Goal: Navigation & Orientation: Find specific page/section

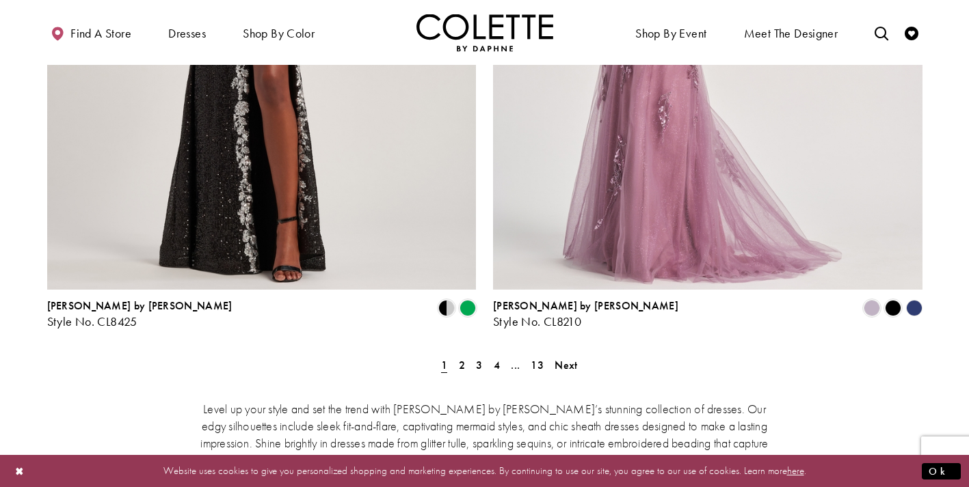
scroll to position [2486, 0]
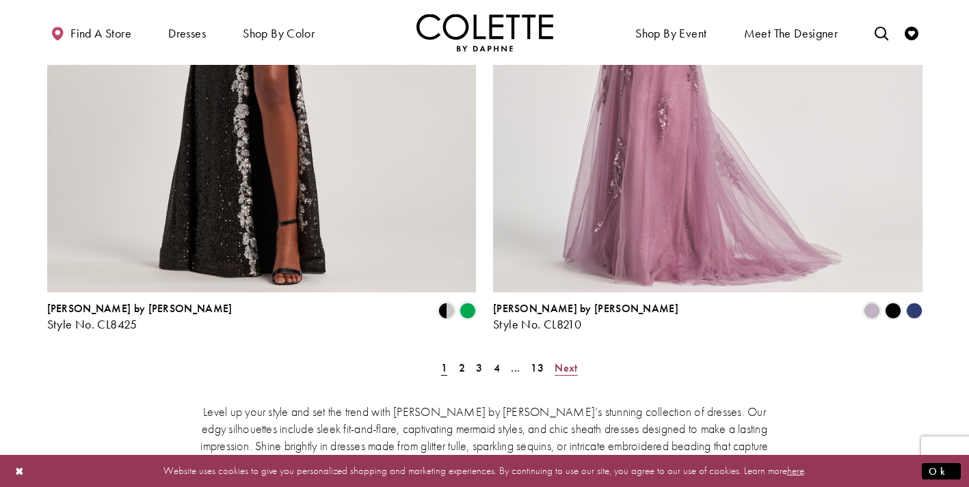
click at [569, 361] on span "Next" at bounding box center [565, 368] width 23 height 14
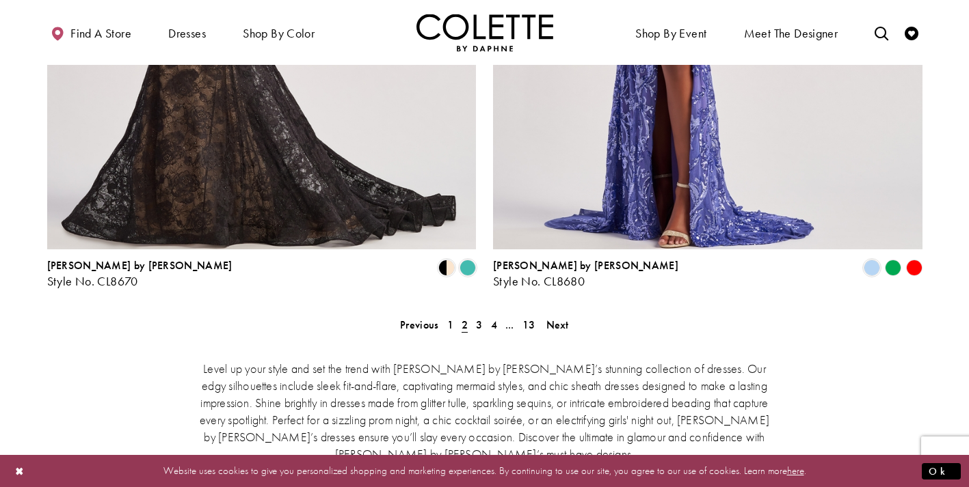
scroll to position [2530, 0]
click at [560, 317] on span "Next" at bounding box center [557, 324] width 23 height 14
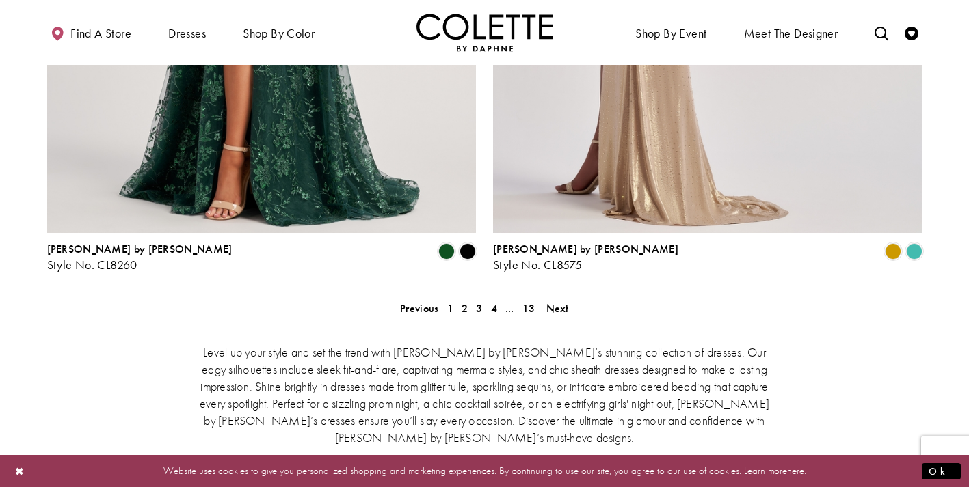
scroll to position [2582, 0]
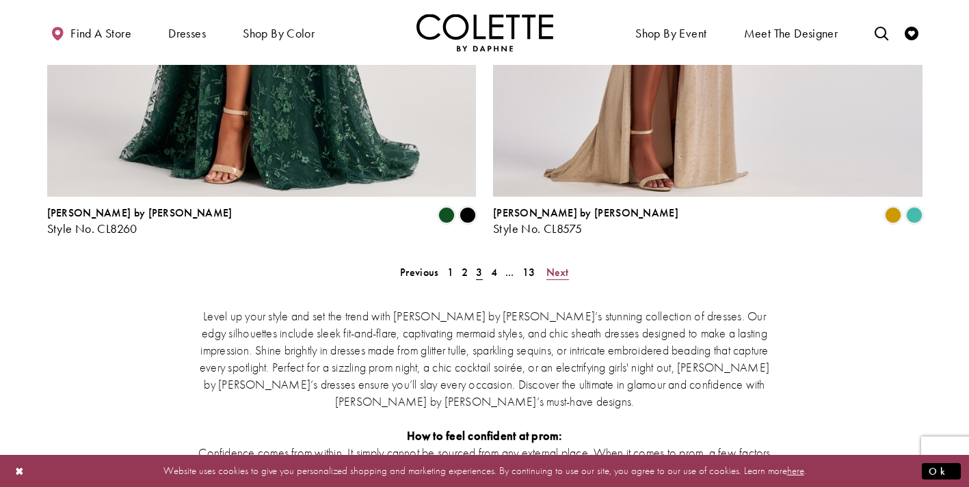
click at [556, 265] on span "Next" at bounding box center [557, 272] width 23 height 14
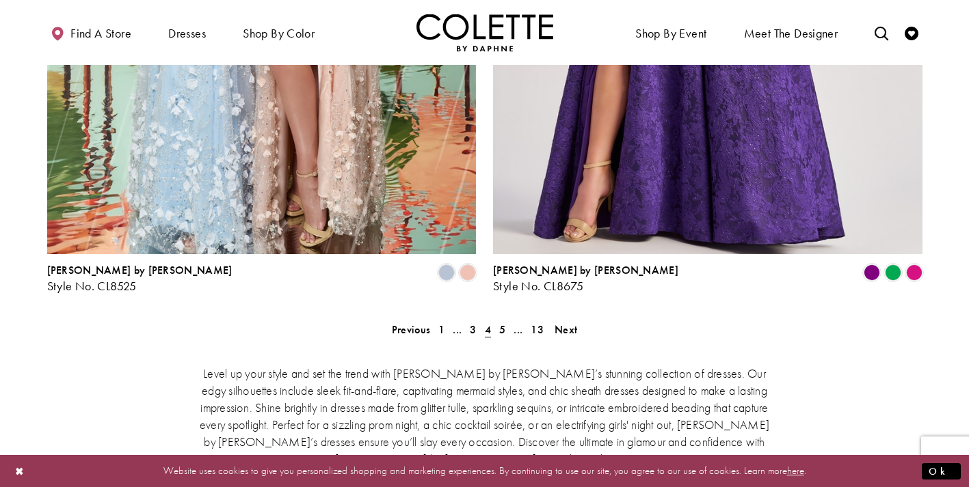
scroll to position [2527, 0]
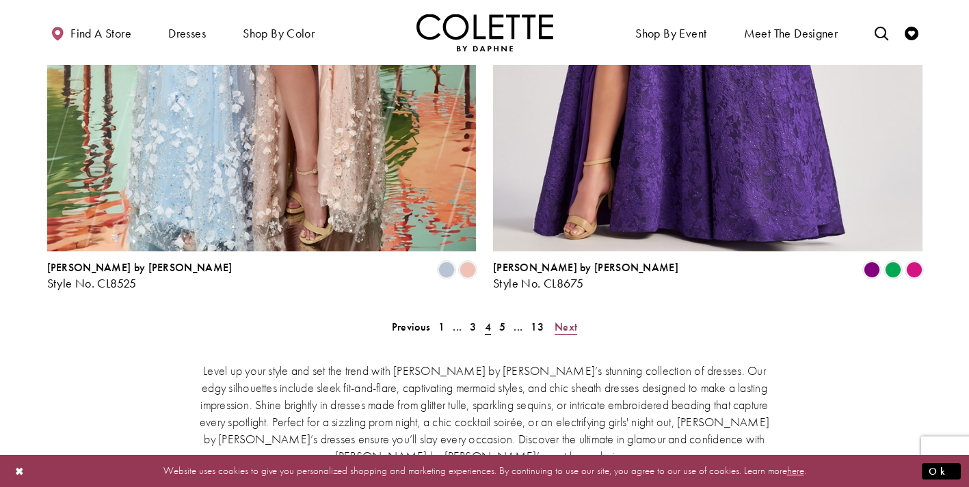
click at [565, 320] on span "Next" at bounding box center [565, 327] width 23 height 14
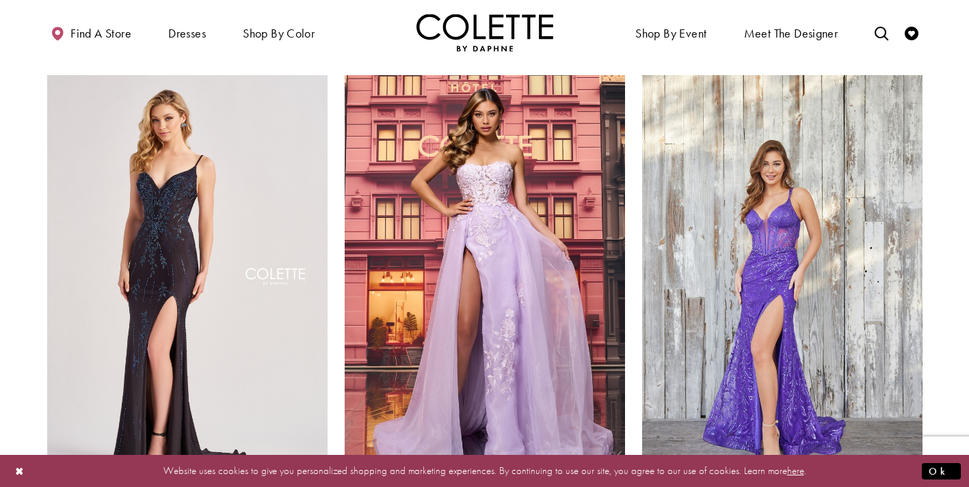
scroll to position [64, 0]
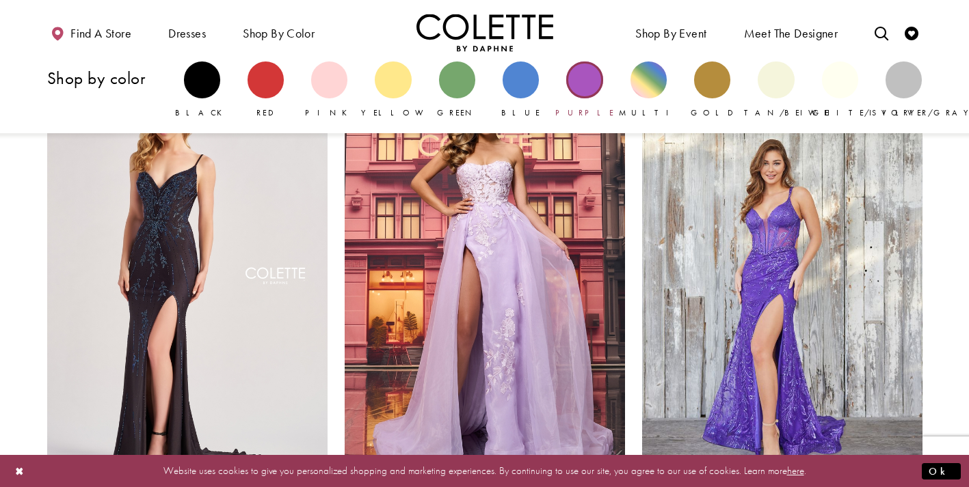
click at [581, 80] on div "Primary block" at bounding box center [584, 80] width 36 height 36
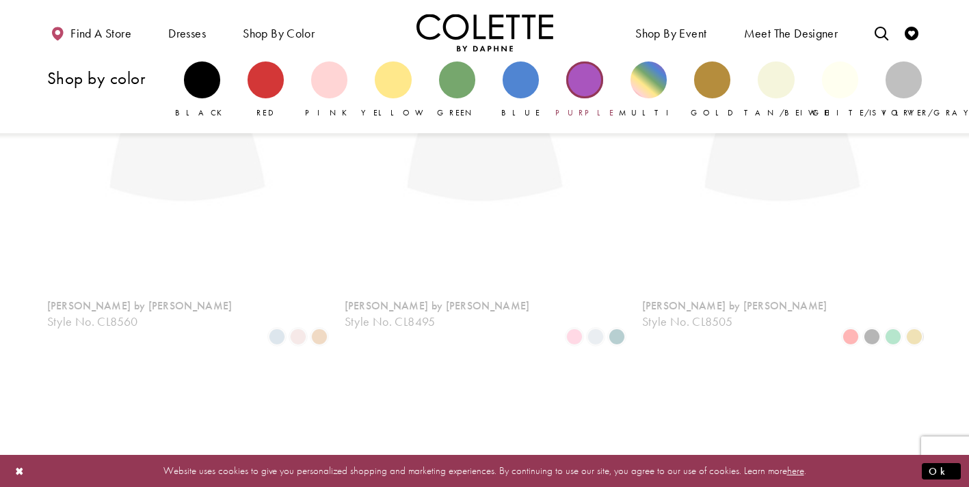
scroll to position [73, 0]
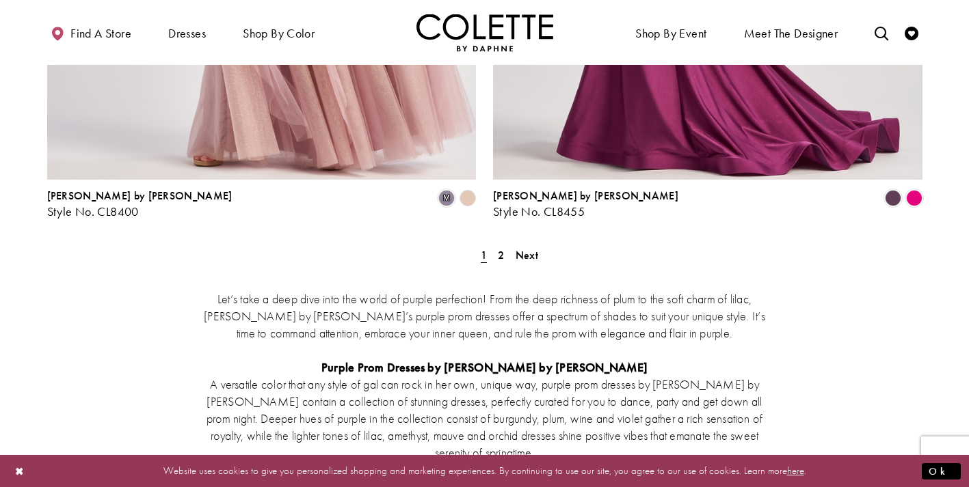
scroll to position [2648, 0]
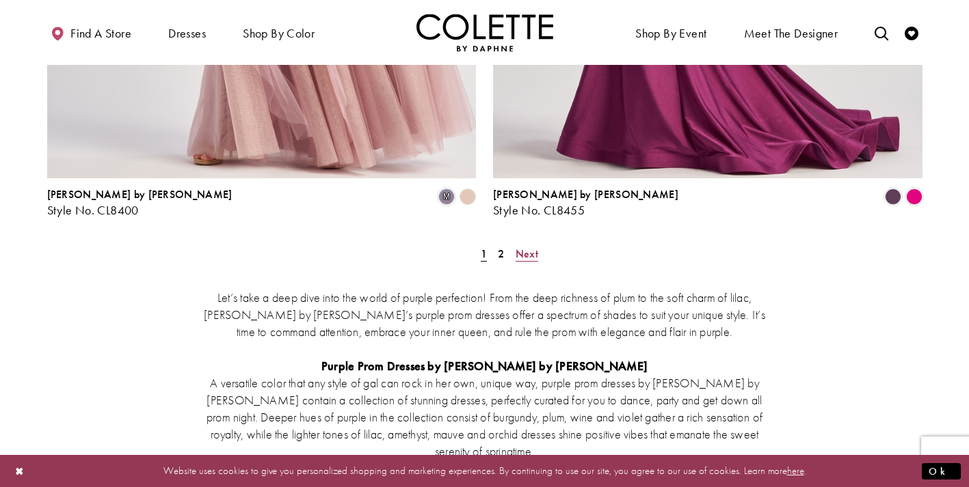
click at [531, 247] on span "Next" at bounding box center [526, 254] width 23 height 14
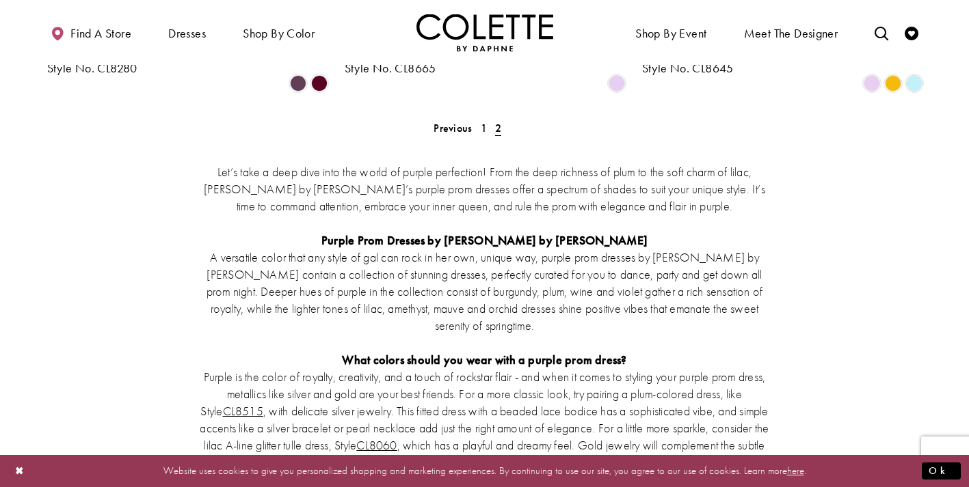
scroll to position [1068, 0]
